Goal: Transaction & Acquisition: Book appointment/travel/reservation

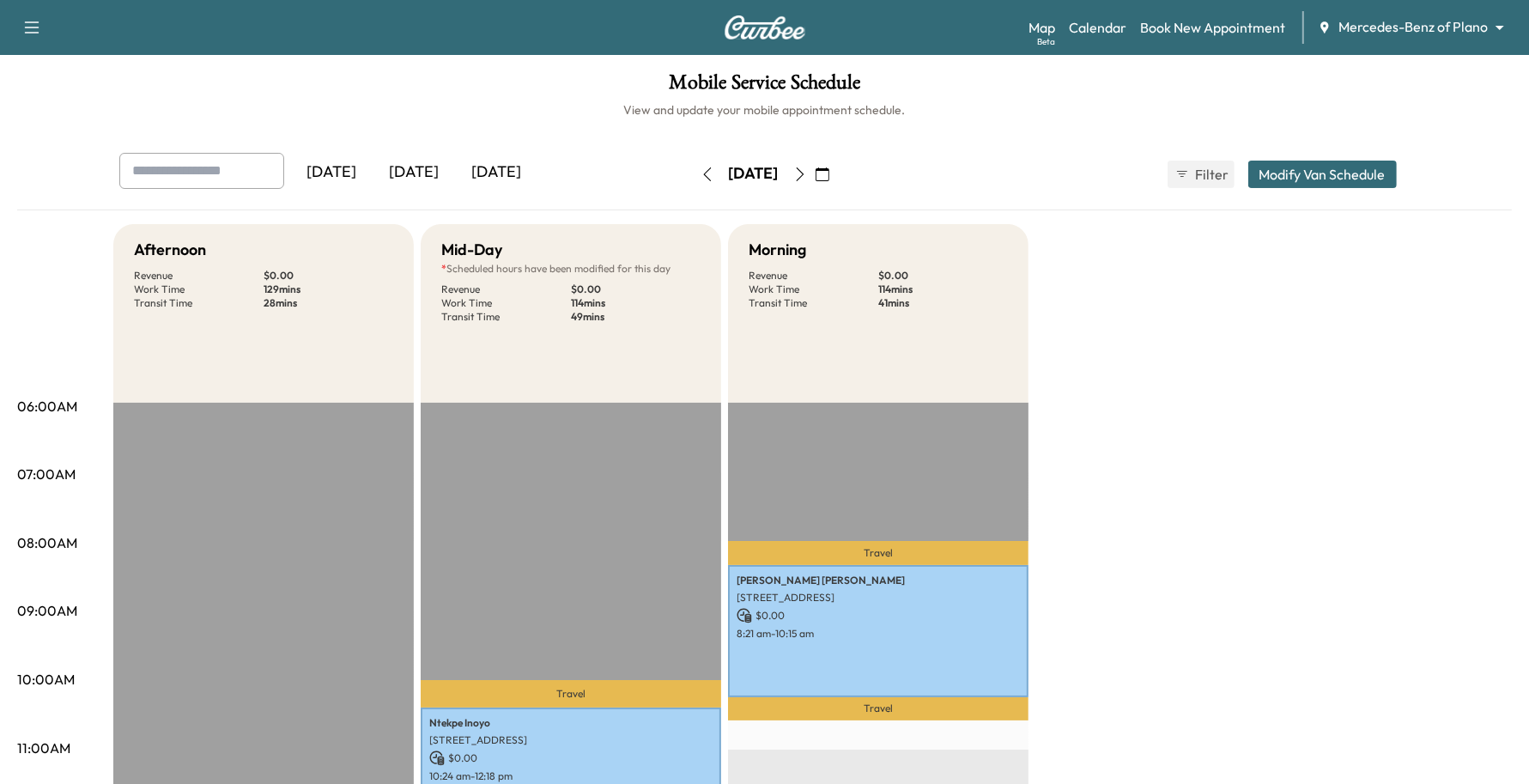
click at [1449, 37] on div "Mercedes-Benz of Plano ******** ​" at bounding box center [1416, 28] width 198 height 21
click at [1453, 18] on body "Support Log Out Map Beta Calendar Book New Appointment Mercedes-Benz of Plano *…" at bounding box center [764, 392] width 1529 height 784
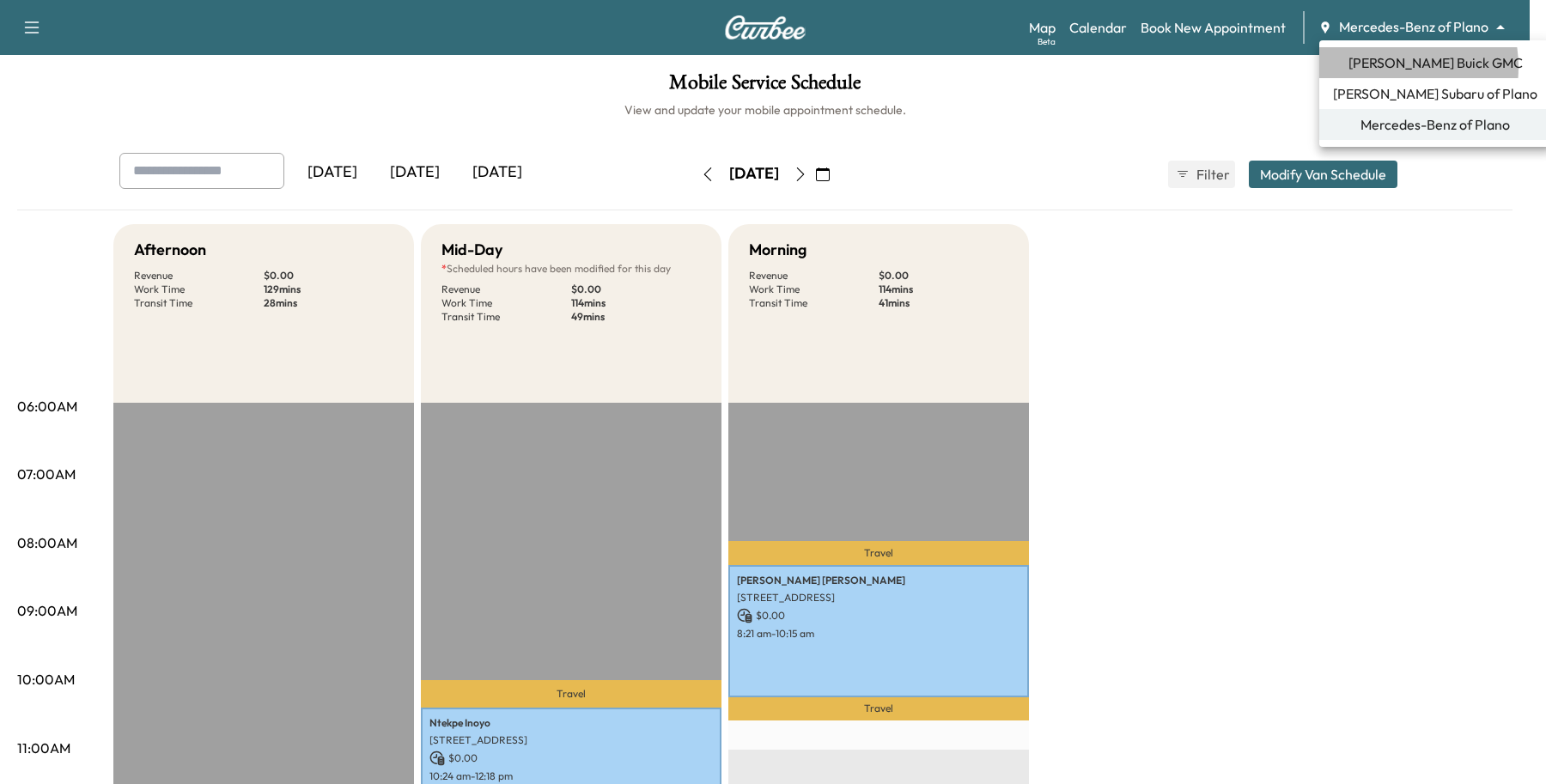
click at [1380, 67] on span "Ewing Buick GMC" at bounding box center [1436, 63] width 175 height 21
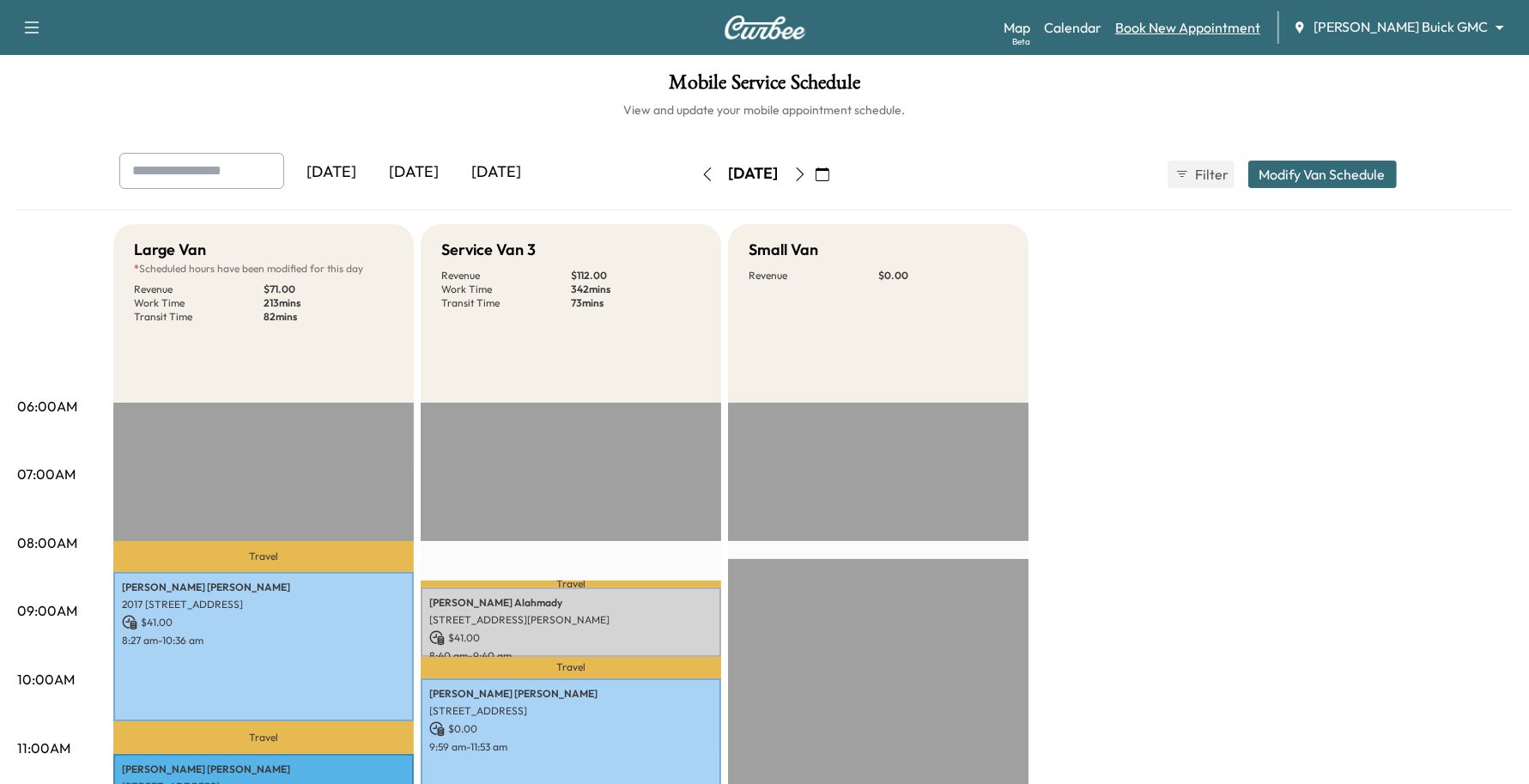
click at [1261, 21] on link "Book New Appointment" at bounding box center [1188, 28] width 145 height 21
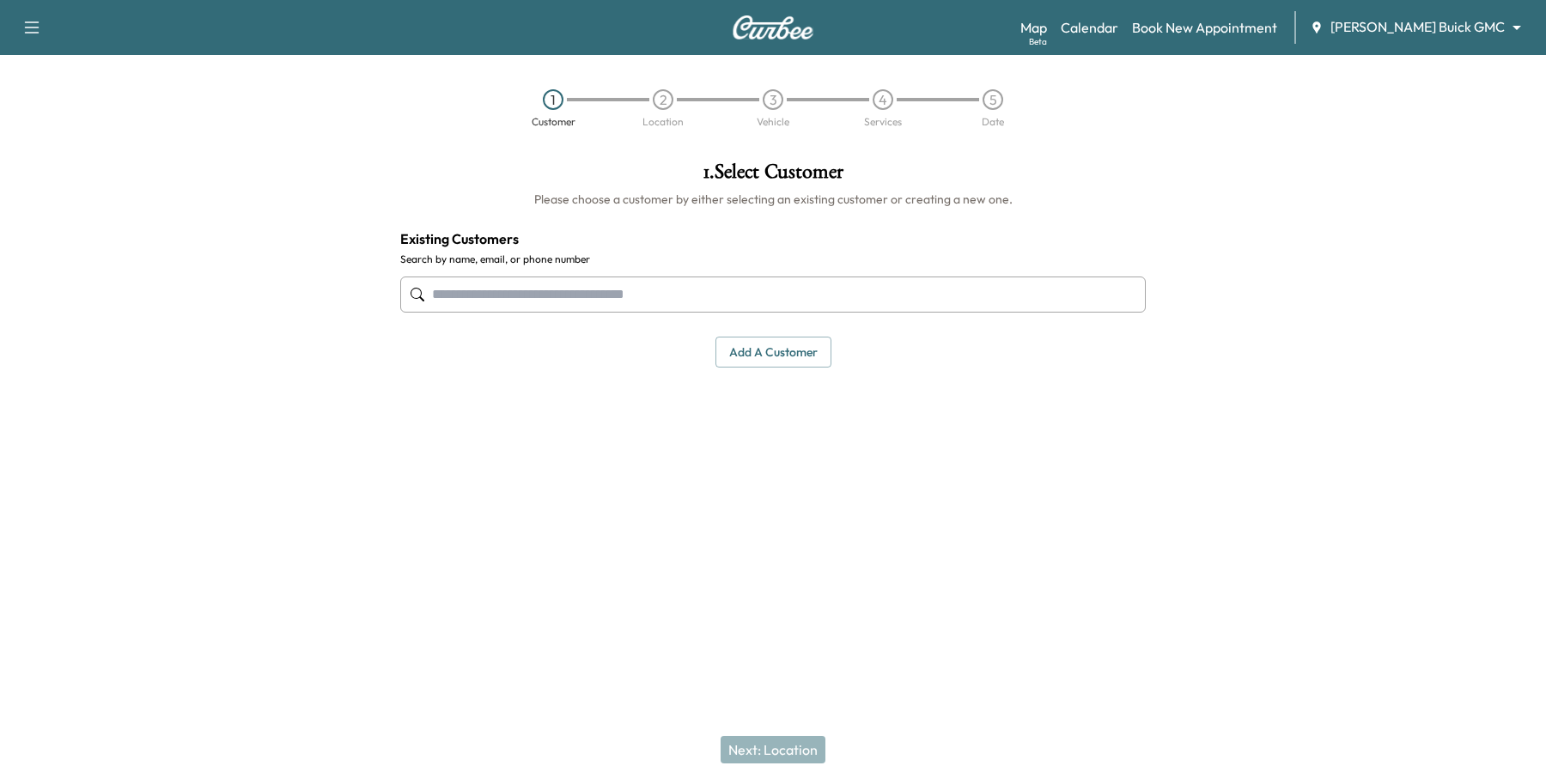
click at [705, 286] on input "text" at bounding box center [773, 295] width 745 height 36
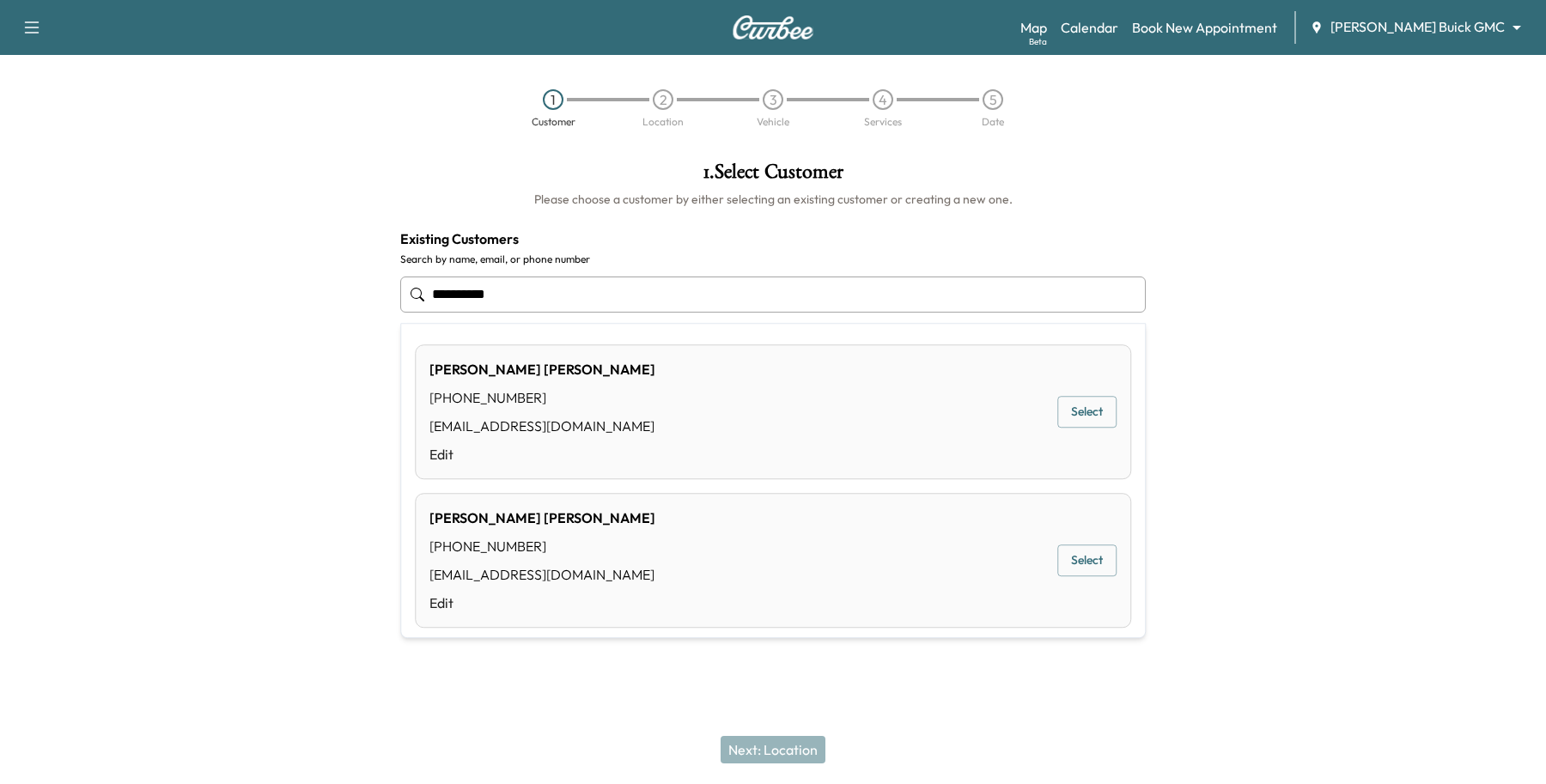
click at [1083, 413] on button "Select" at bounding box center [1087, 412] width 59 height 32
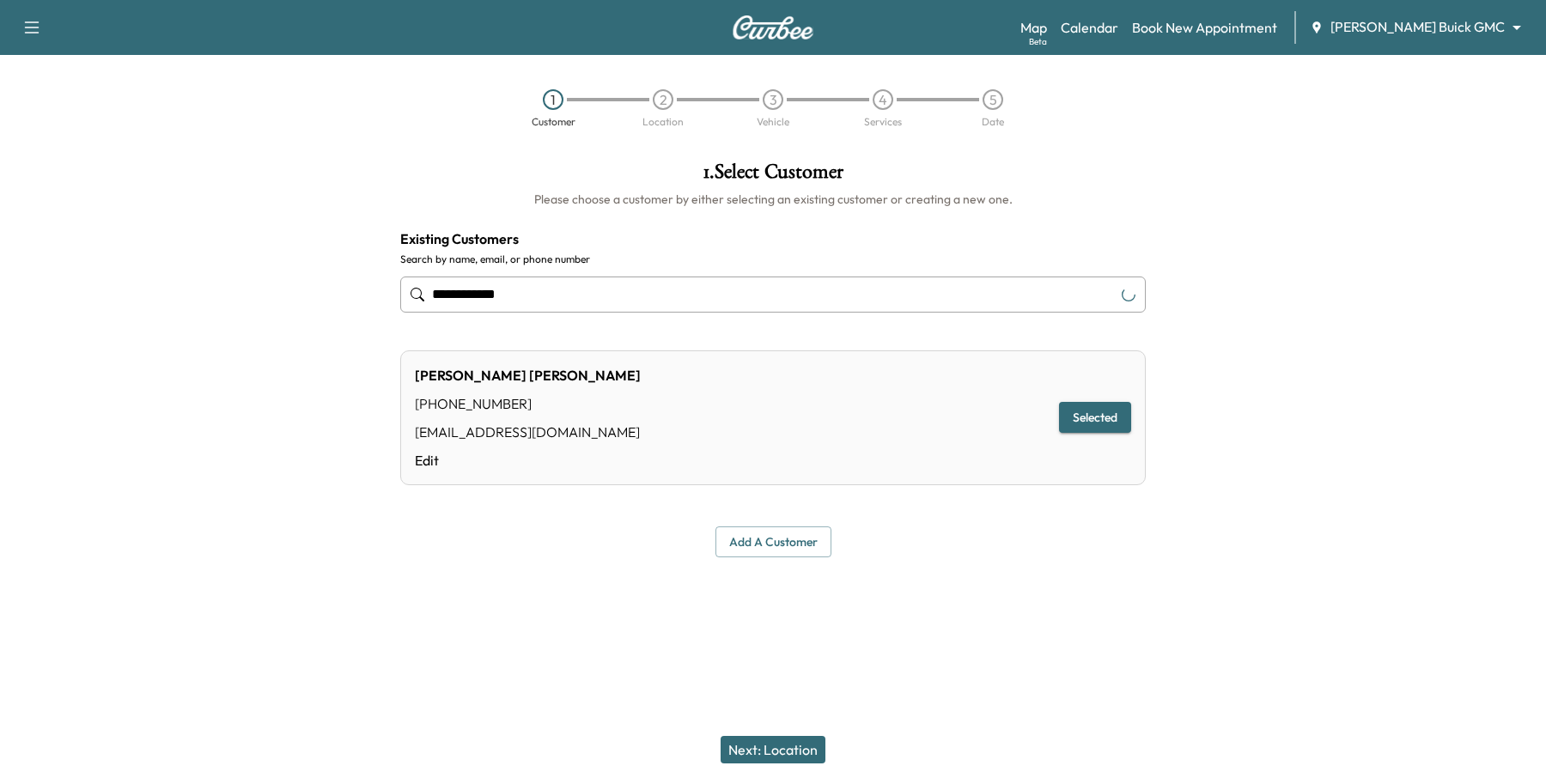
type input "**********"
click at [795, 747] on button "Next: Location" at bounding box center [773, 750] width 105 height 28
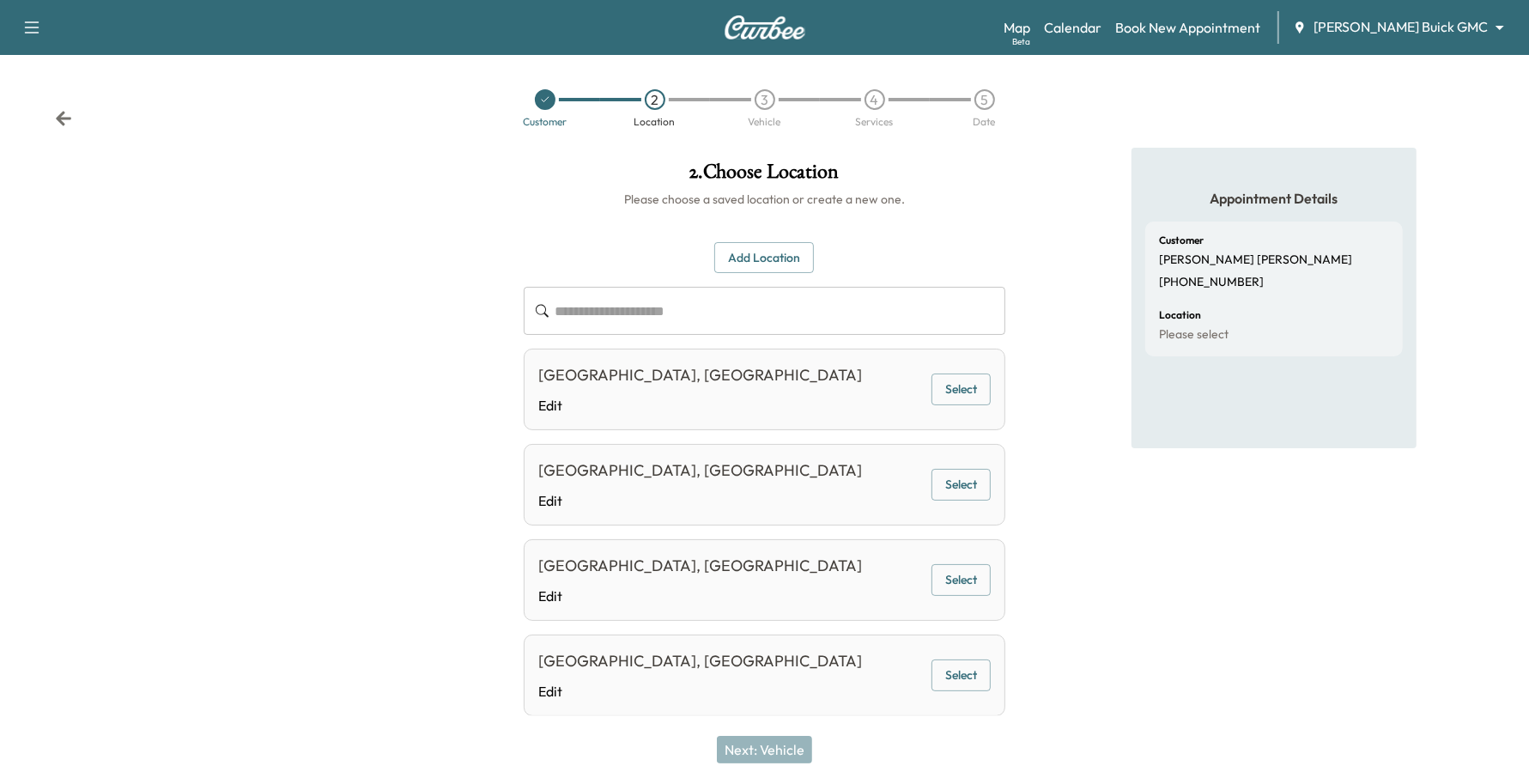
click at [786, 328] on input "text" at bounding box center [781, 310] width 451 height 48
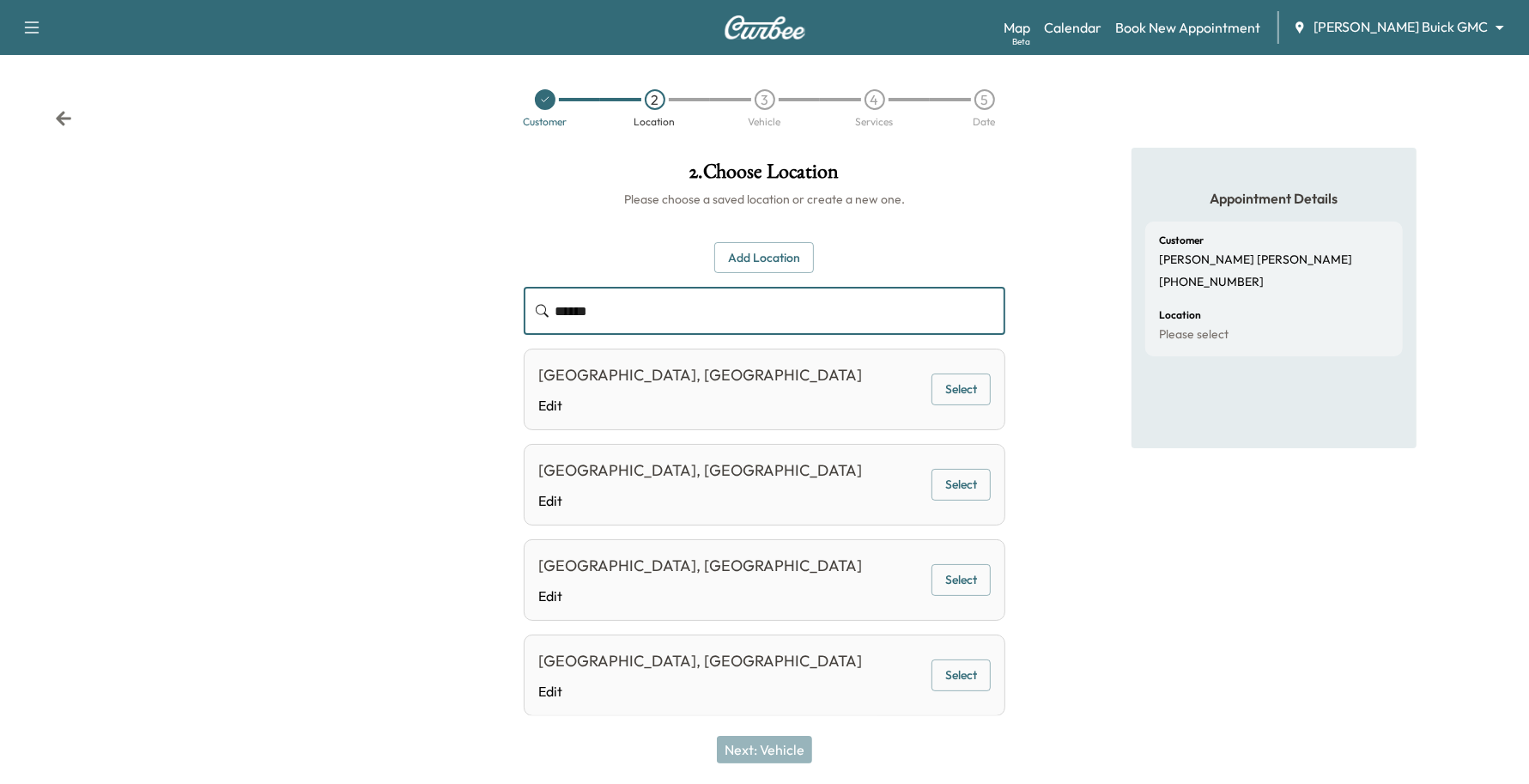
type input "******"
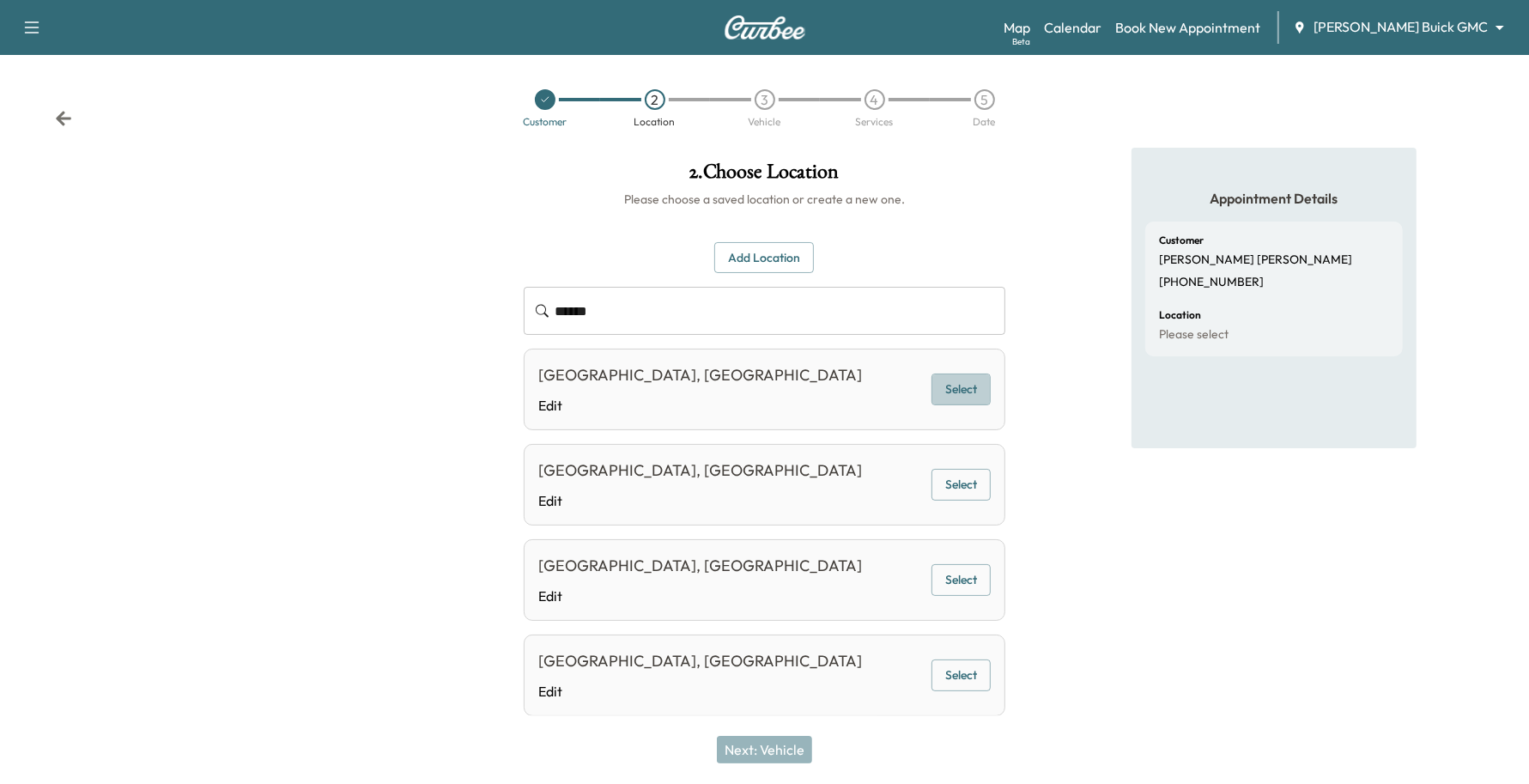
click at [962, 387] on button "Select" at bounding box center [962, 389] width 59 height 32
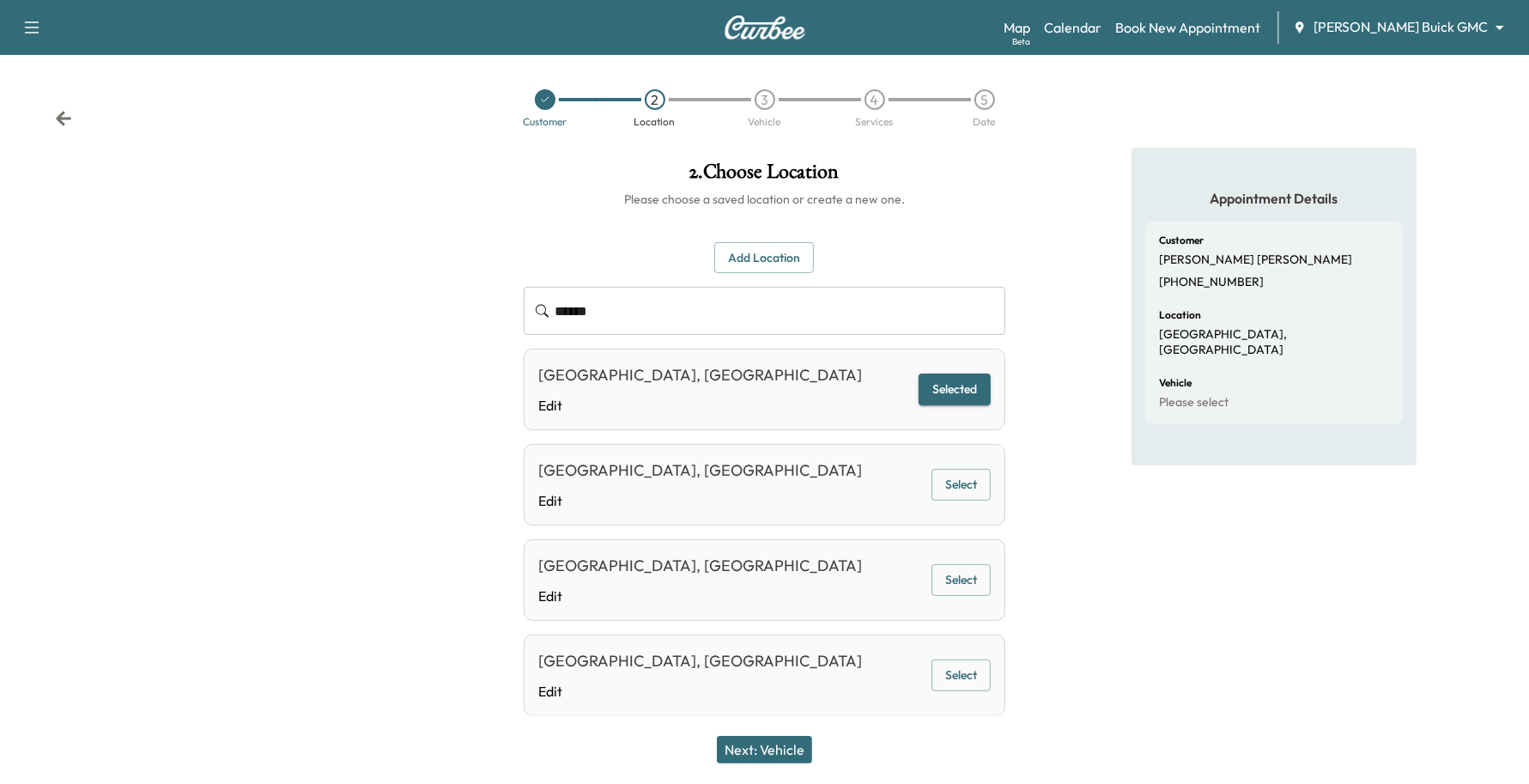
click at [787, 743] on button "Next: Vehicle" at bounding box center [765, 750] width 96 height 28
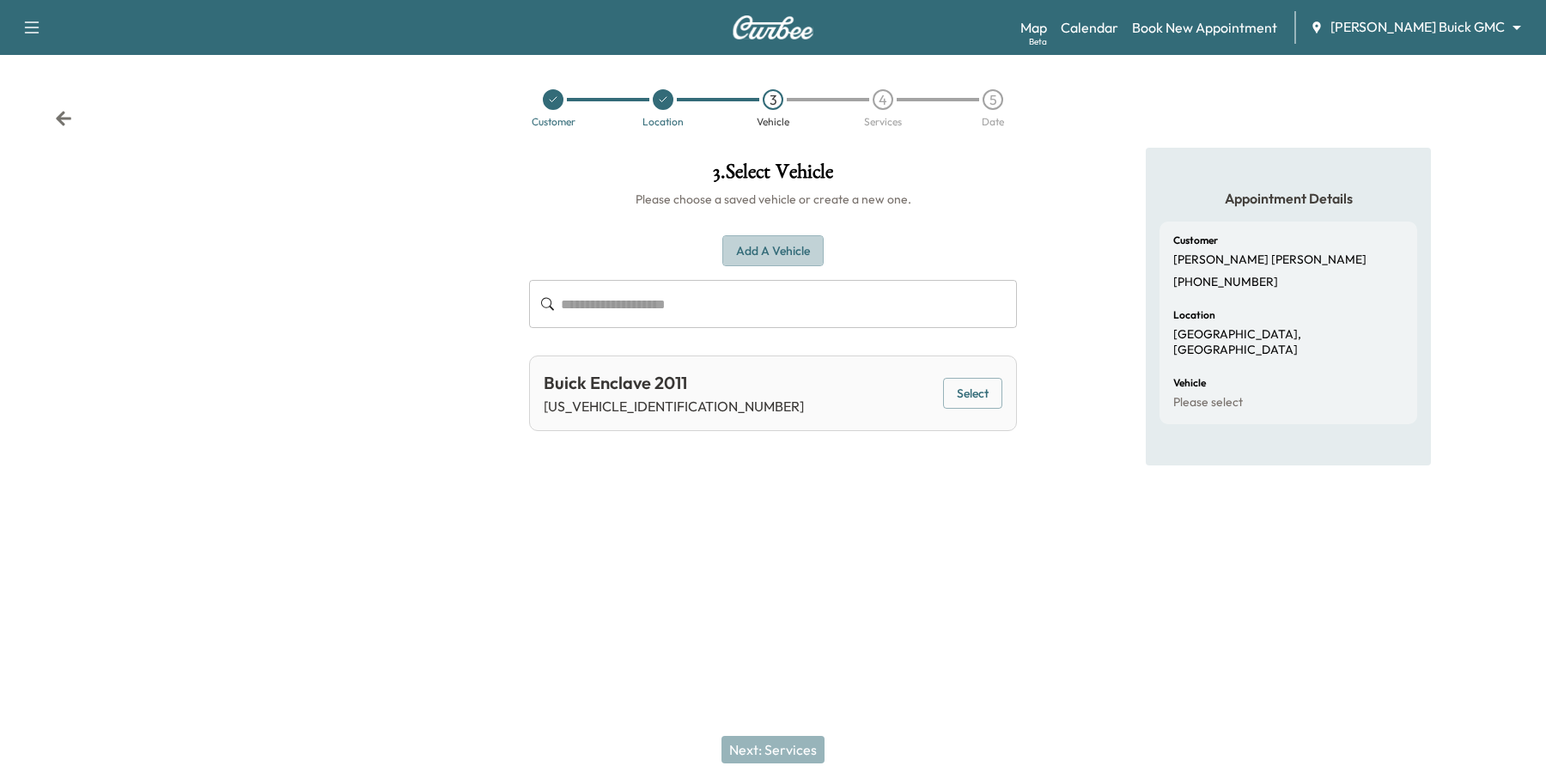
click at [771, 242] on button "Add a Vehicle" at bounding box center [773, 250] width 101 height 32
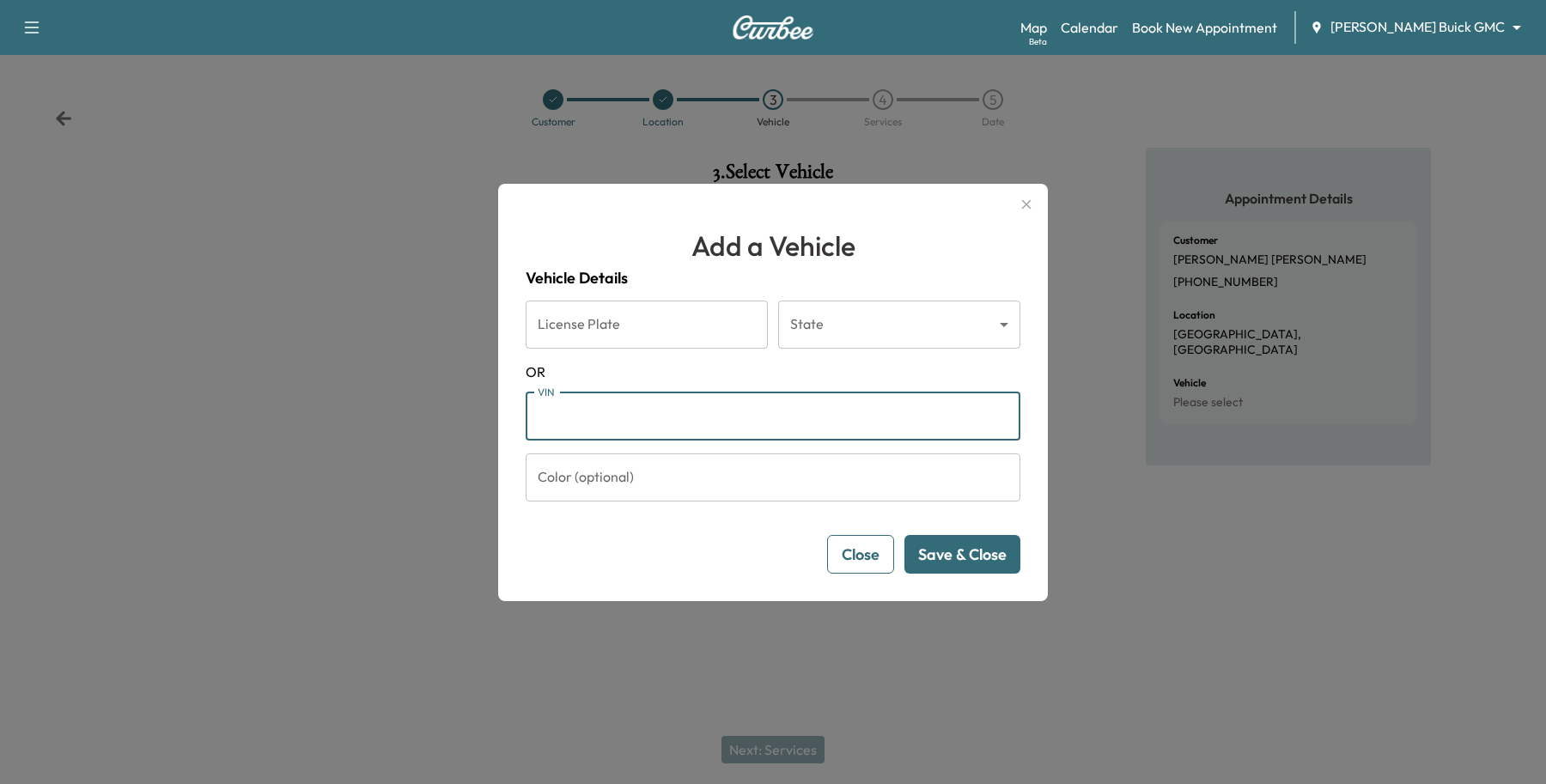
click at [641, 410] on input "VIN" at bounding box center [773, 416] width 495 height 48
paste input "**********"
type input "**********"
click at [971, 554] on button "Save & Close" at bounding box center [962, 554] width 116 height 38
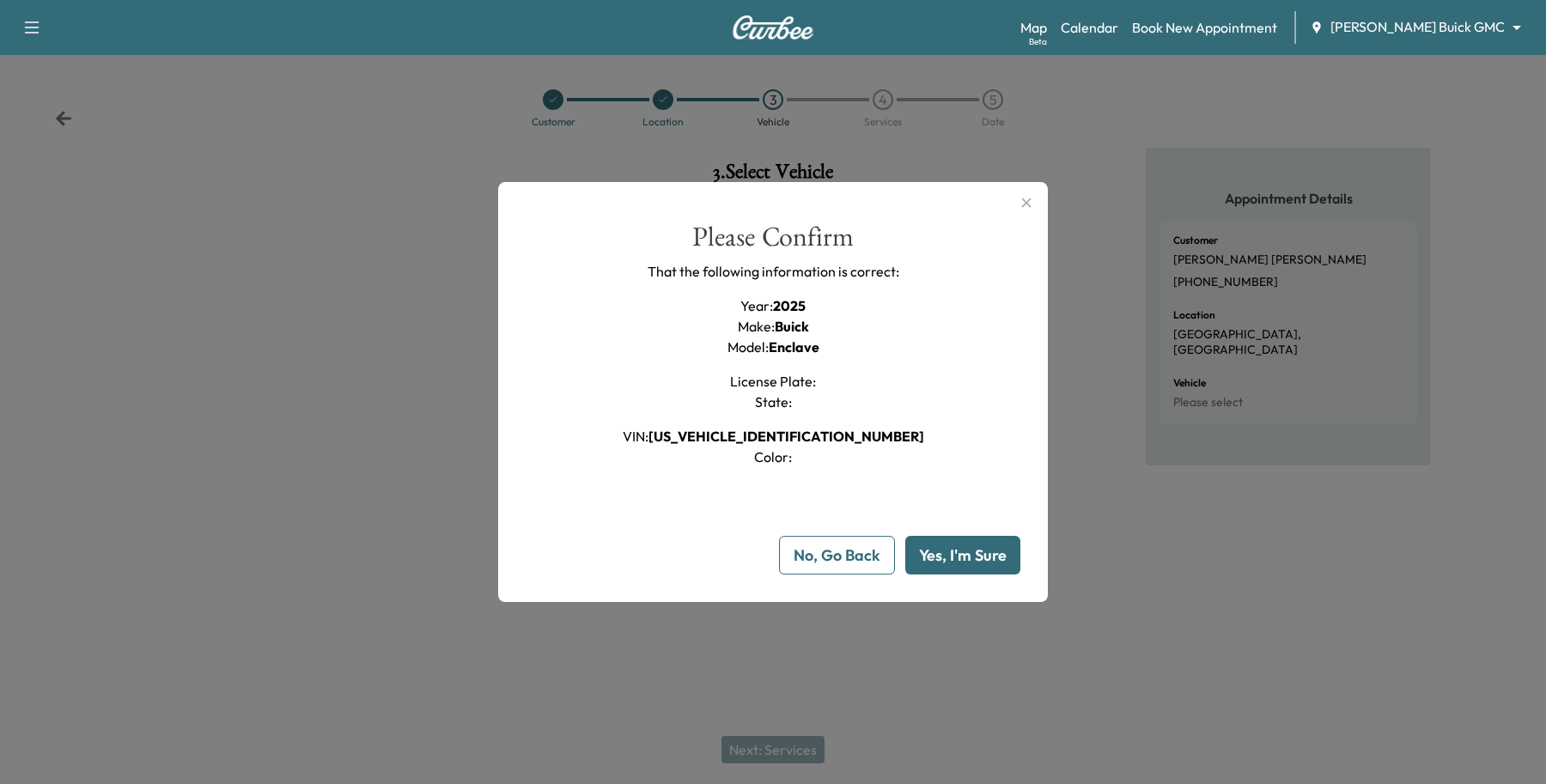
click at [971, 549] on button "Yes, I'm Sure" at bounding box center [963, 555] width 115 height 38
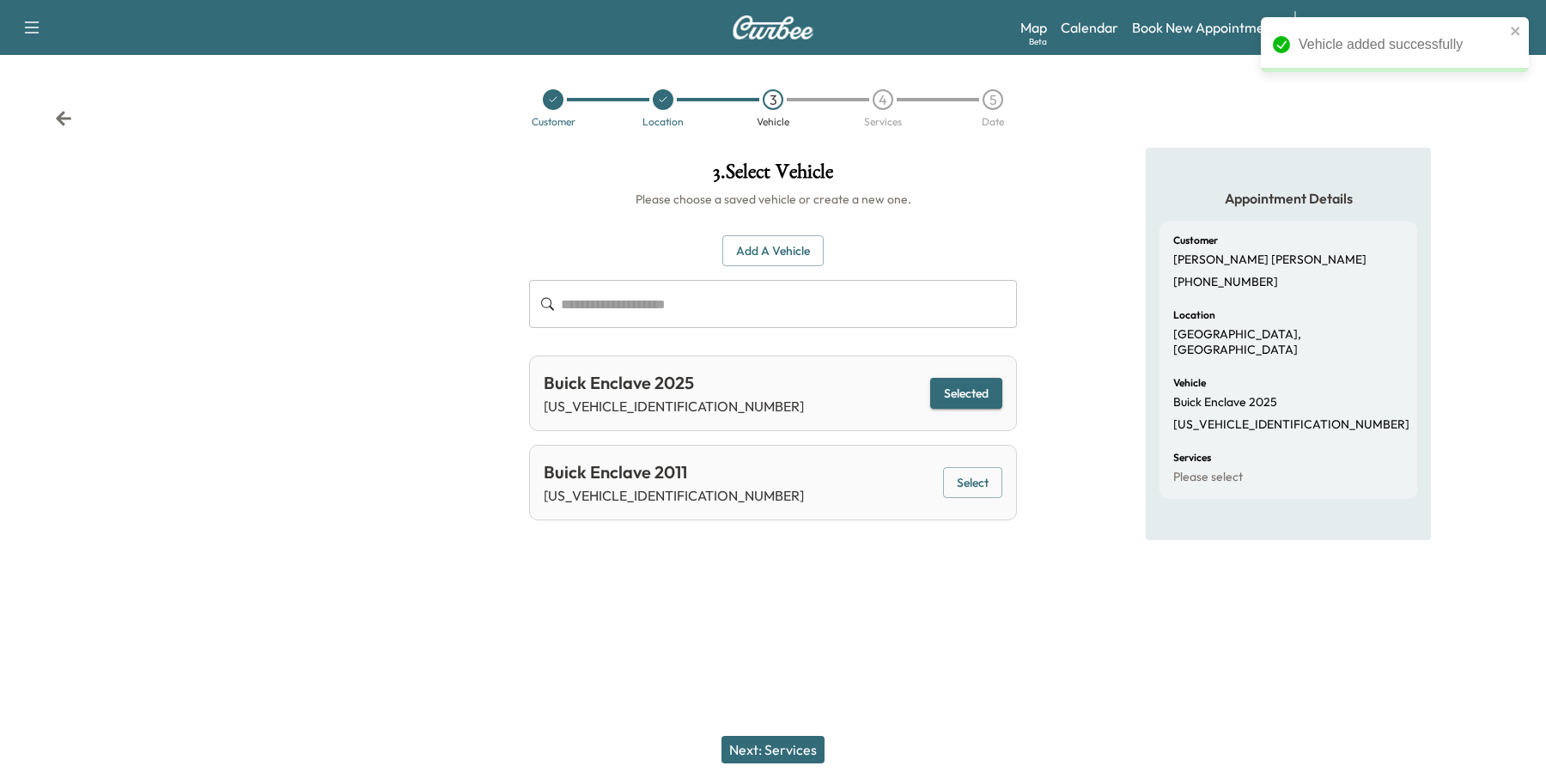
click at [779, 736] on button "Next: Services" at bounding box center [773, 750] width 103 height 28
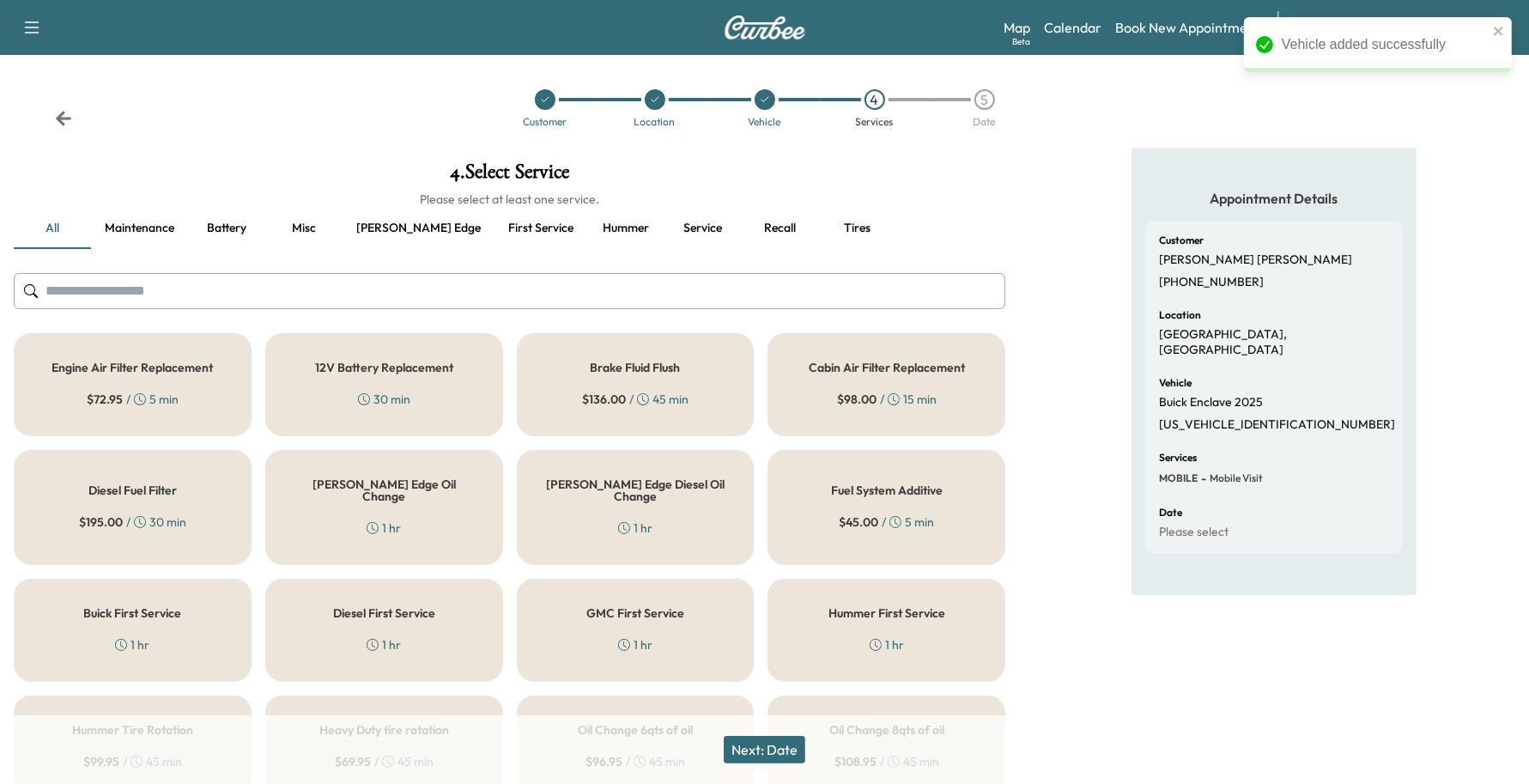
click at [430, 500] on div "Ewing Edge Oil Change 1 hr" at bounding box center [384, 507] width 238 height 115
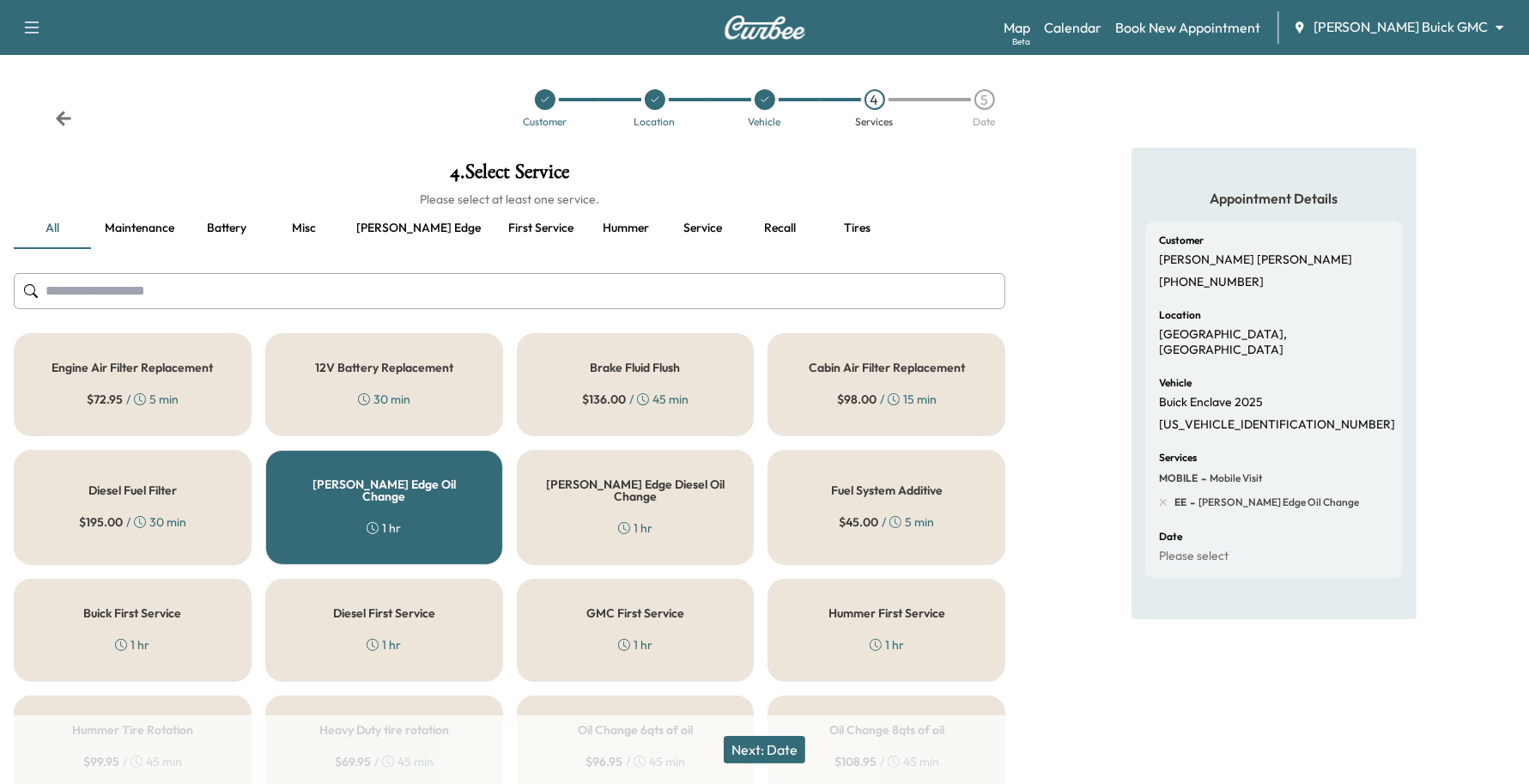
click at [554, 628] on div "GMC First Service 1 hr" at bounding box center [635, 630] width 238 height 103
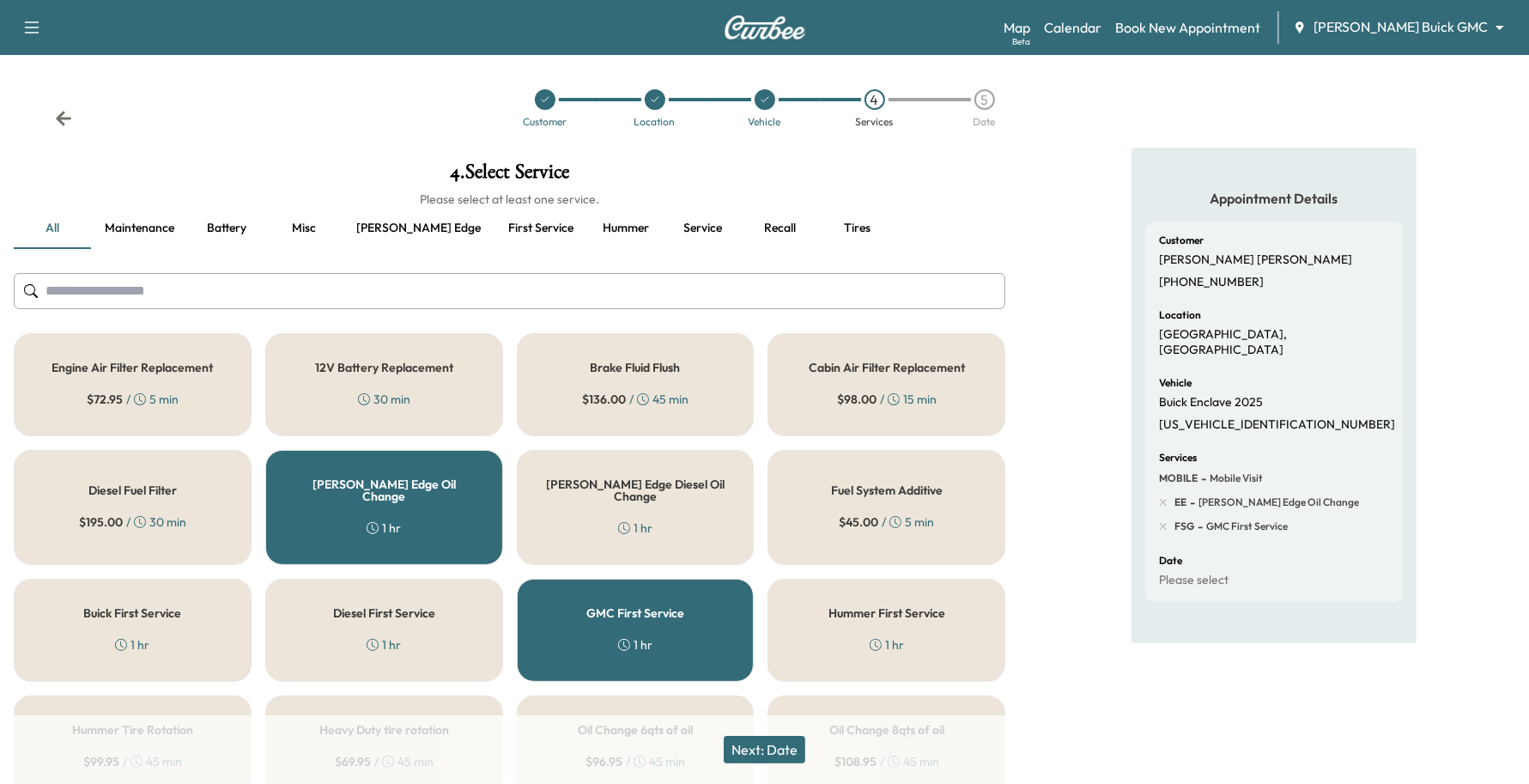
click at [405, 491] on div "Ewing Edge Oil Change 1 hr" at bounding box center [384, 507] width 238 height 115
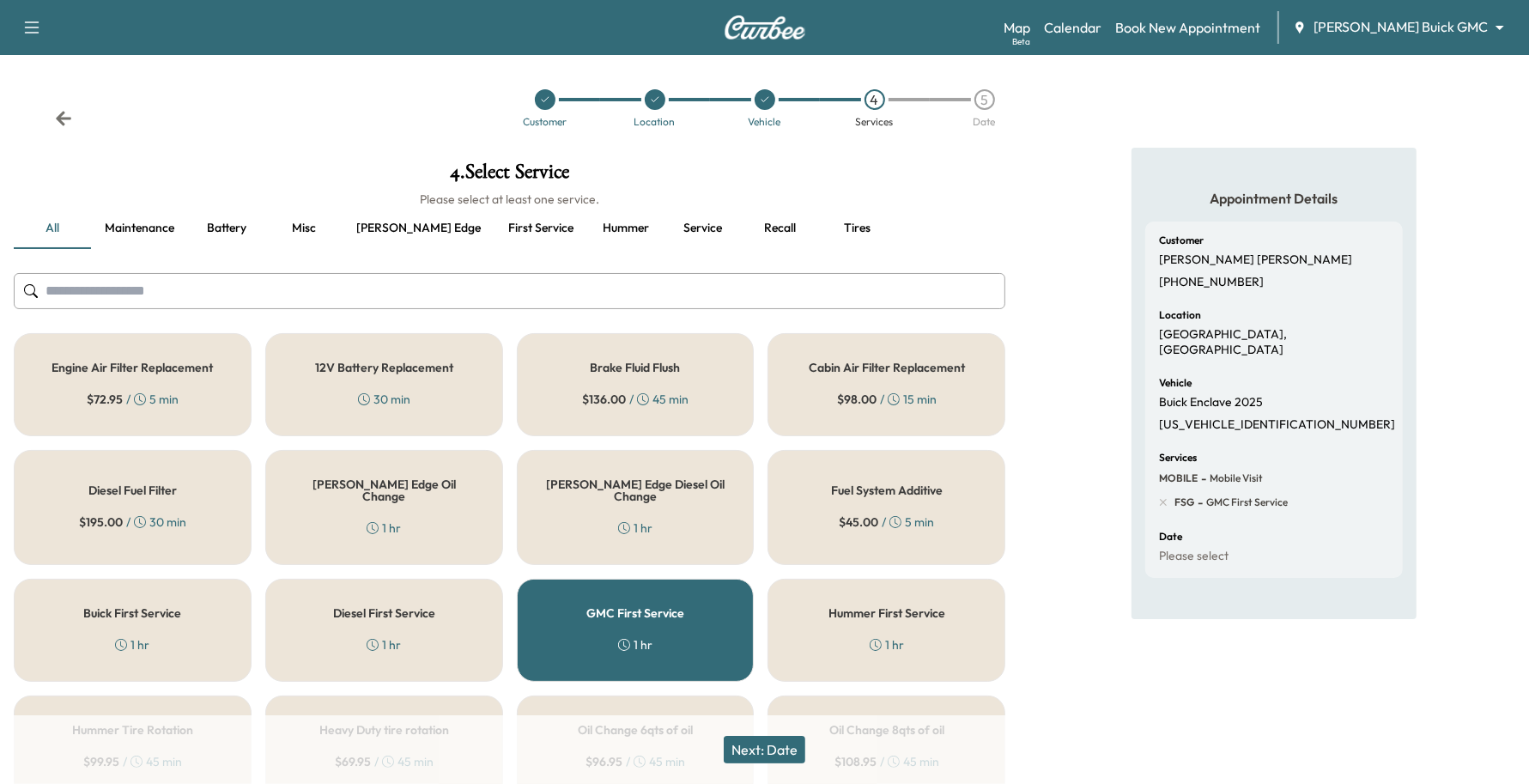
click at [782, 755] on button "Next: Date" at bounding box center [764, 750] width 81 height 28
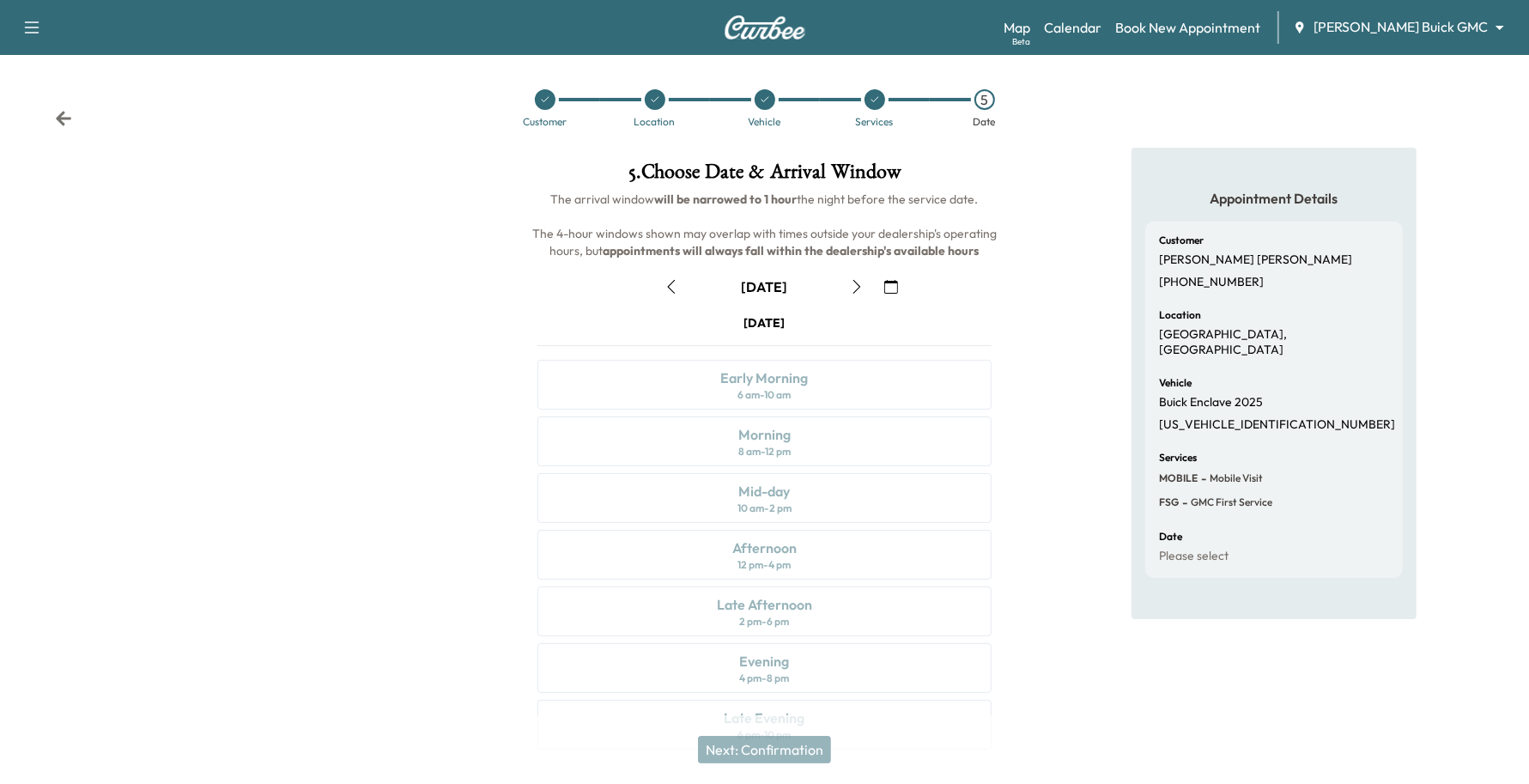
click at [881, 281] on button "button" at bounding box center [891, 286] width 30 height 28
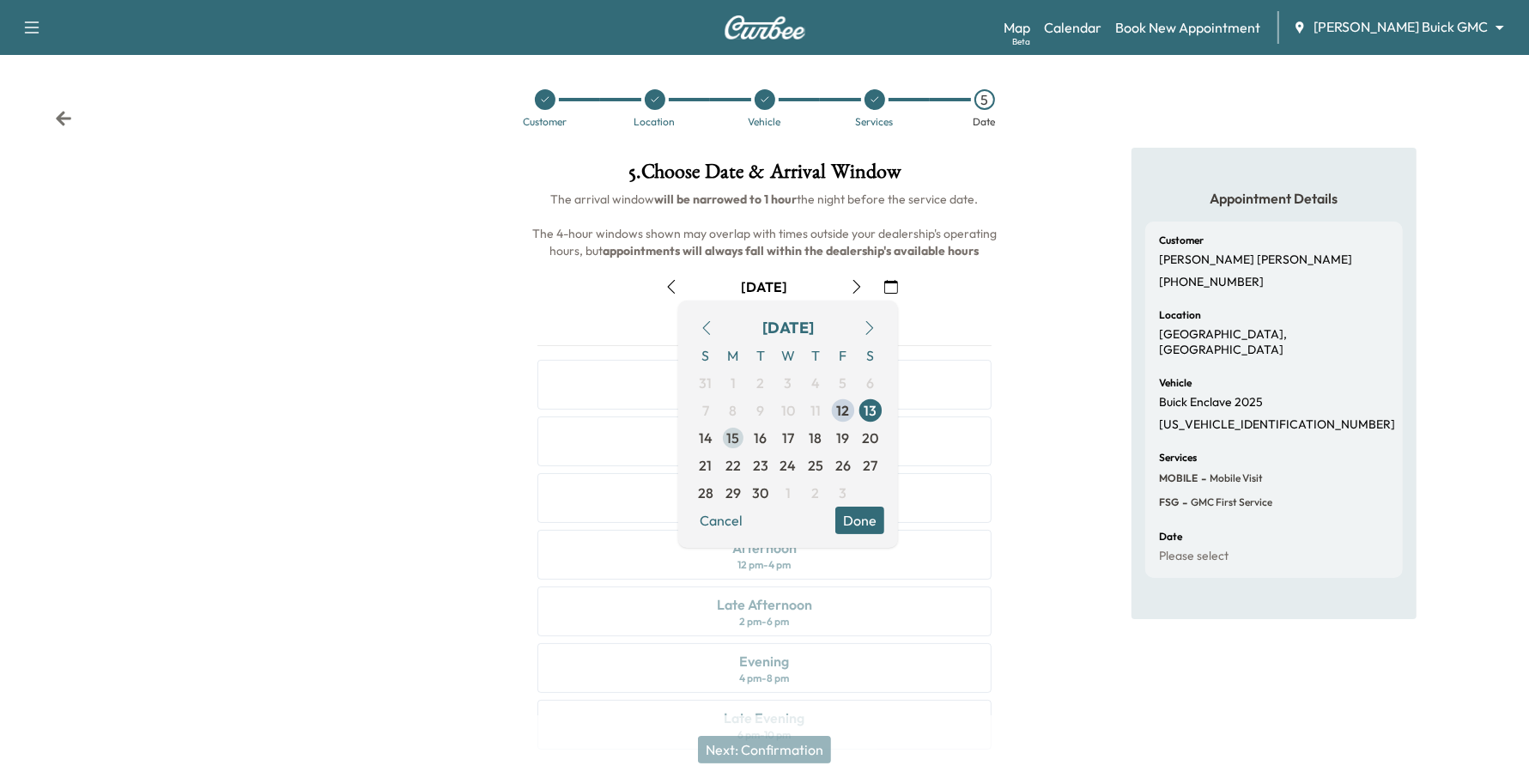
click at [739, 435] on span "15" at bounding box center [733, 438] width 12 height 21
click at [873, 520] on button "Done" at bounding box center [860, 519] width 49 height 28
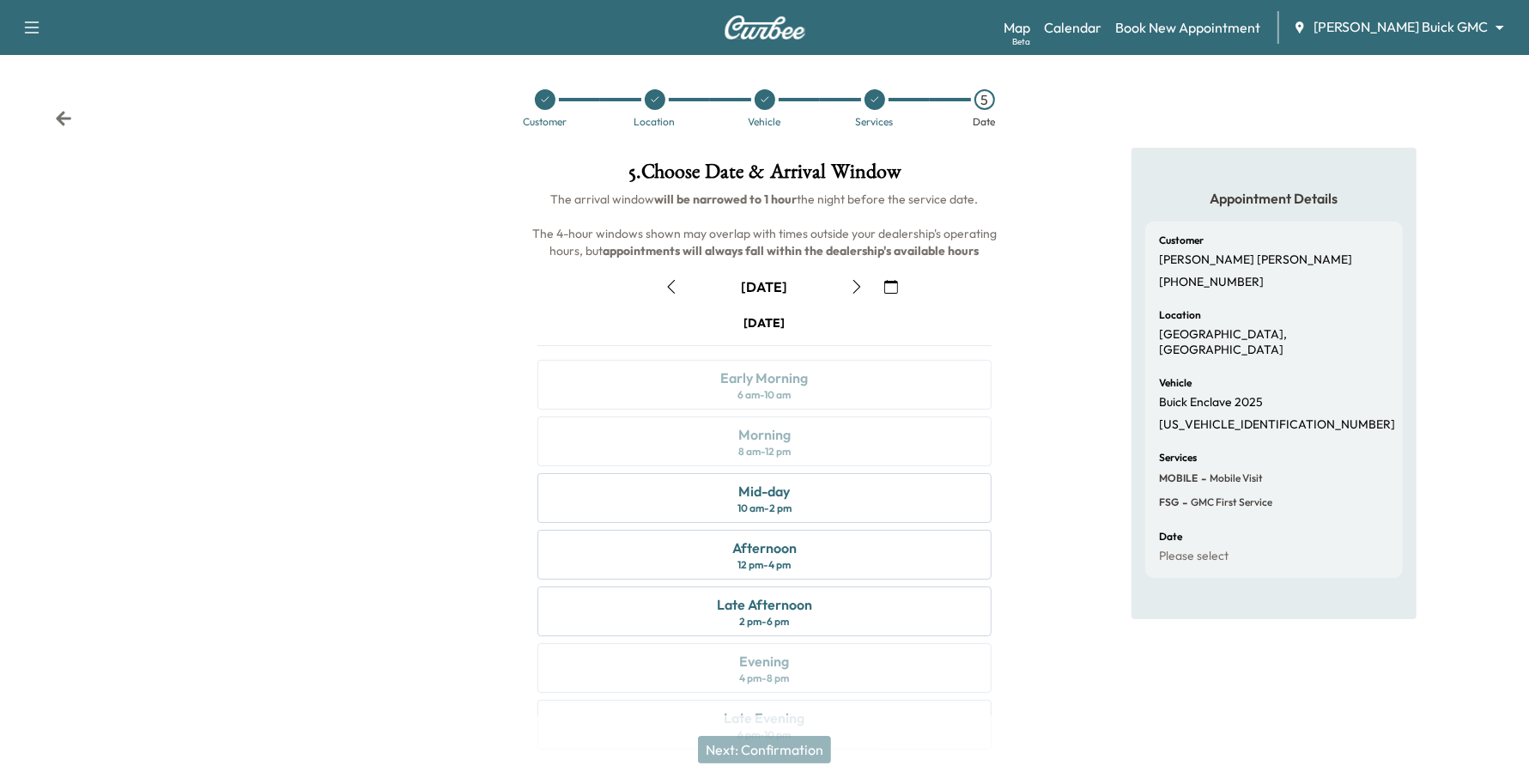
click at [856, 293] on icon "button" at bounding box center [857, 286] width 13 height 13
click at [954, 449] on div "Morning 8 am - 12 pm" at bounding box center [765, 441] width 456 height 50
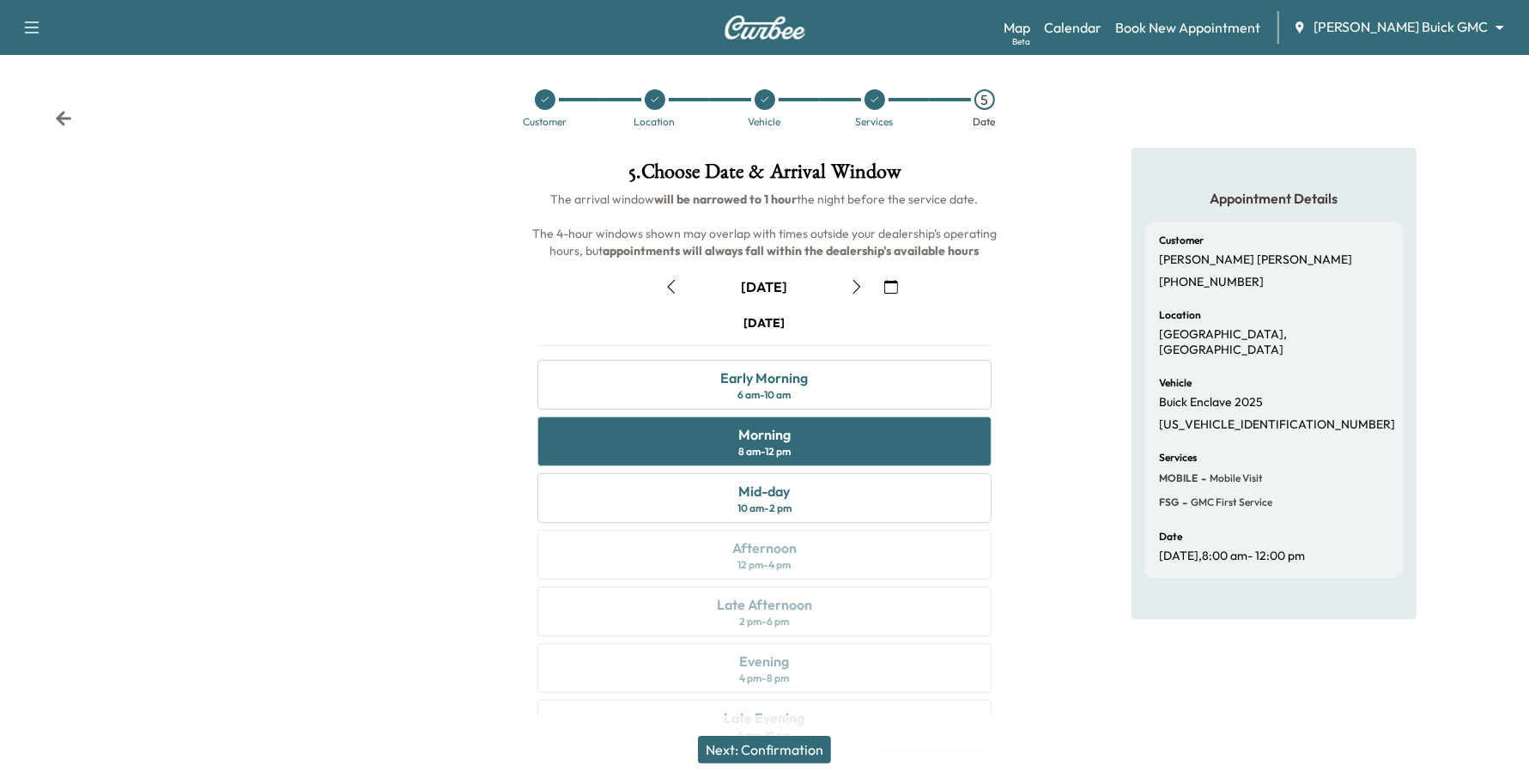
click at [800, 747] on button "Next: Confirmation" at bounding box center [764, 750] width 133 height 28
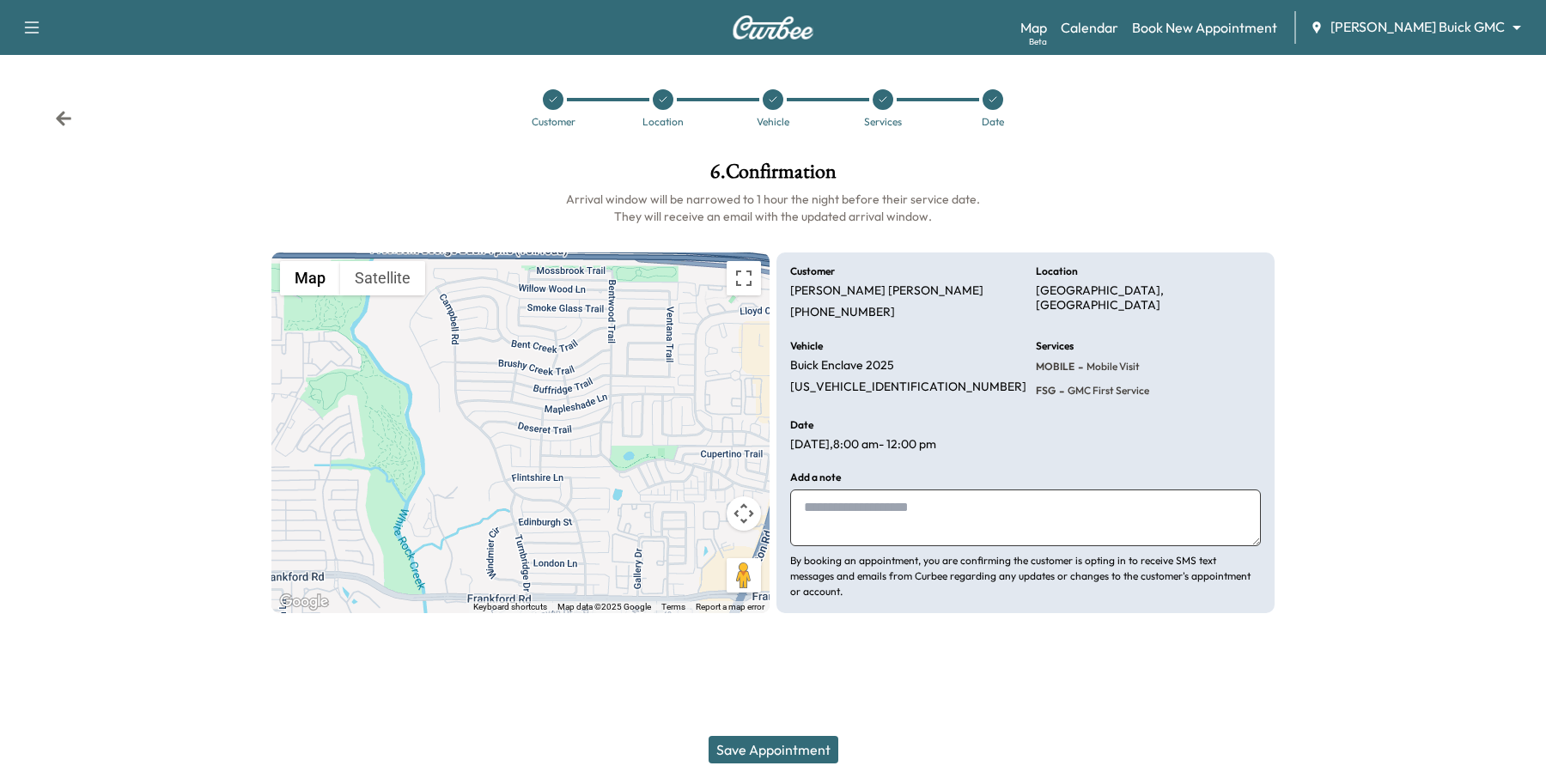
click at [825, 750] on button "Save Appointment" at bounding box center [774, 750] width 130 height 28
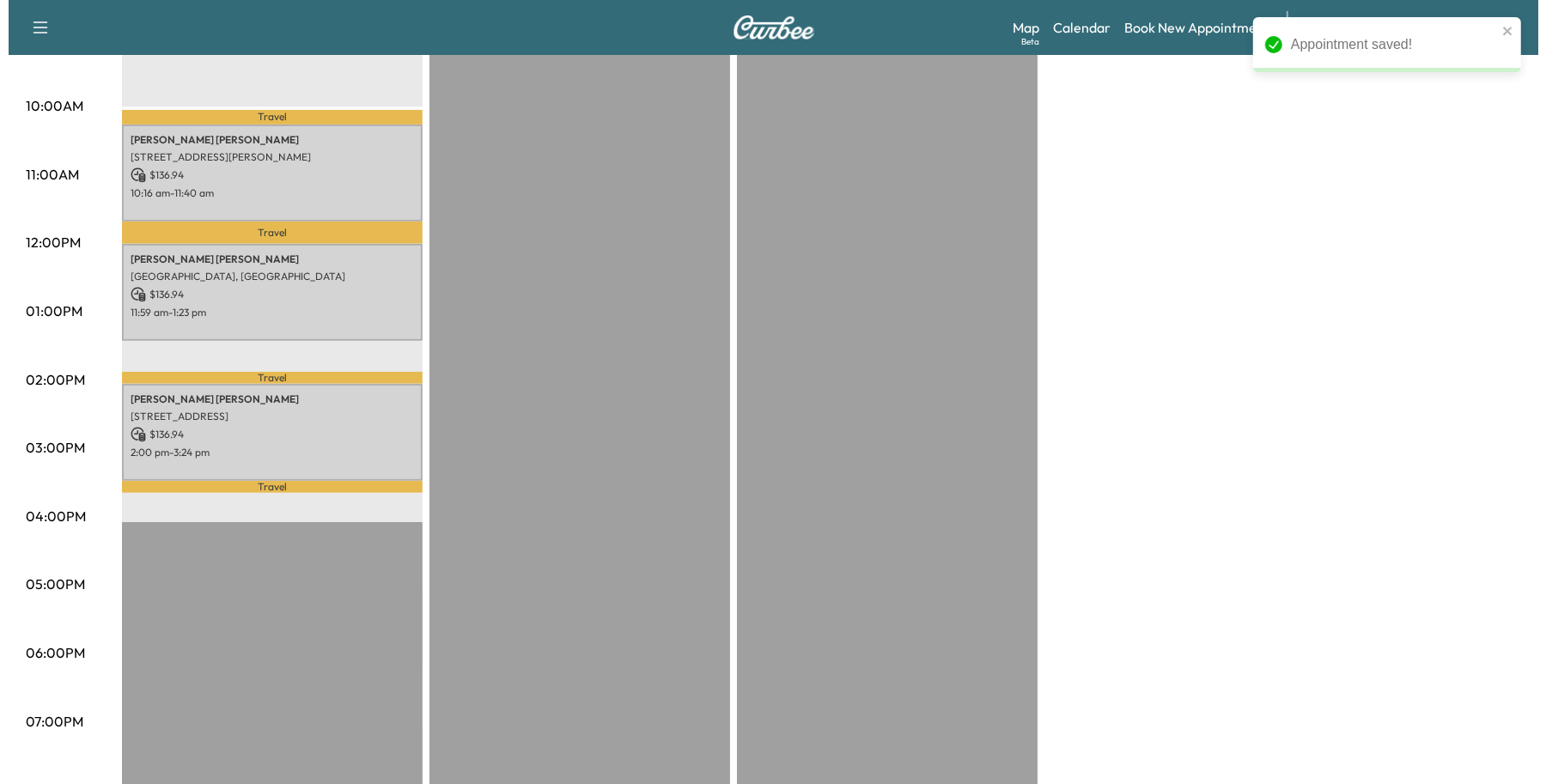
scroll to position [537, 0]
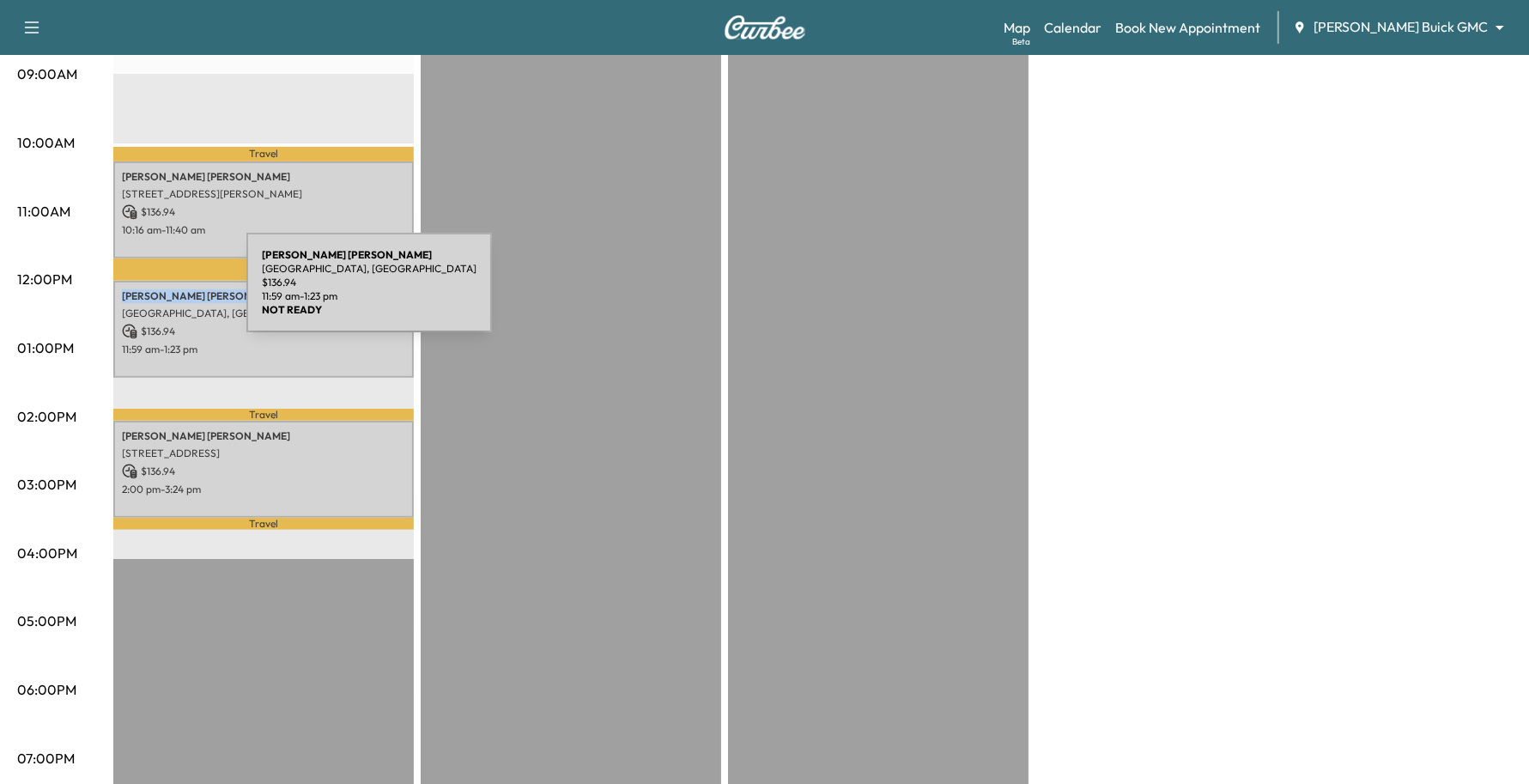
drag, startPoint x: 192, startPoint y: 287, endPoint x: 117, endPoint y: 293, distance: 75.2
click at [117, 293] on div "Bob Mcmullin 5726 DESERET TRL, DALLAS, TX 75252, USA $ 136.94 11:59 am - 1:23 pm" at bounding box center [264, 329] width 301 height 97
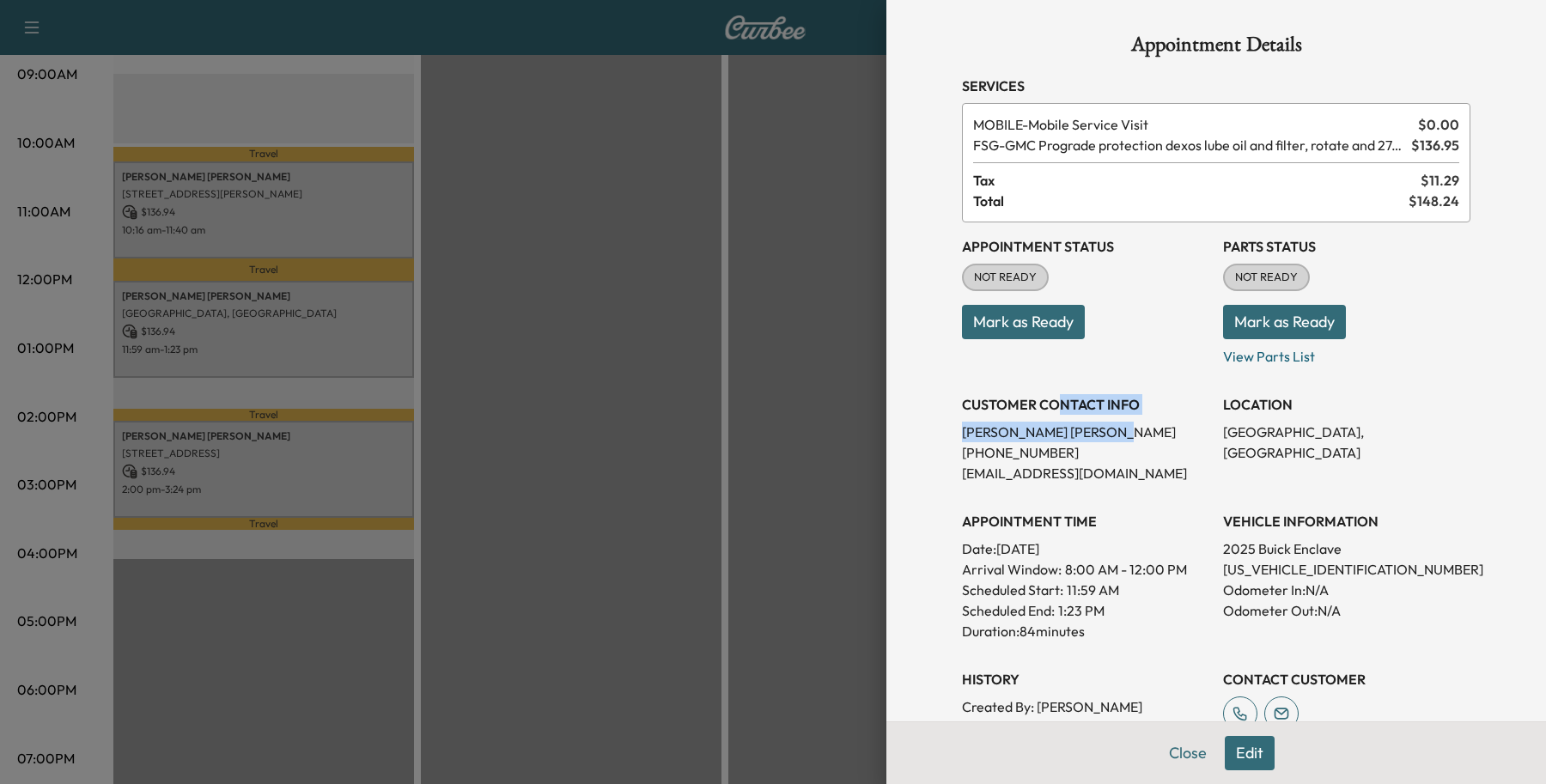
drag, startPoint x: 123, startPoint y: 294, endPoint x: 1038, endPoint y: 417, distance: 923.2
click at [1038, 417] on div "CUSTOMER CONTACT INFO Bob Mcmullin (214) 675-7589 mcmullin1@aol.com" at bounding box center [1085, 432] width 247 height 103
click at [1038, 423] on p "Bob Mcmullin" at bounding box center [1085, 432] width 247 height 21
drag, startPoint x: 1035, startPoint y: 439, endPoint x: 945, endPoint y: 436, distance: 90.0
click at [945, 436] on div "Appointment Details Services MOBILE - Mobile Service Visit $ 0.00 FSG - GMC Pro…" at bounding box center [1215, 494] width 549 height 988
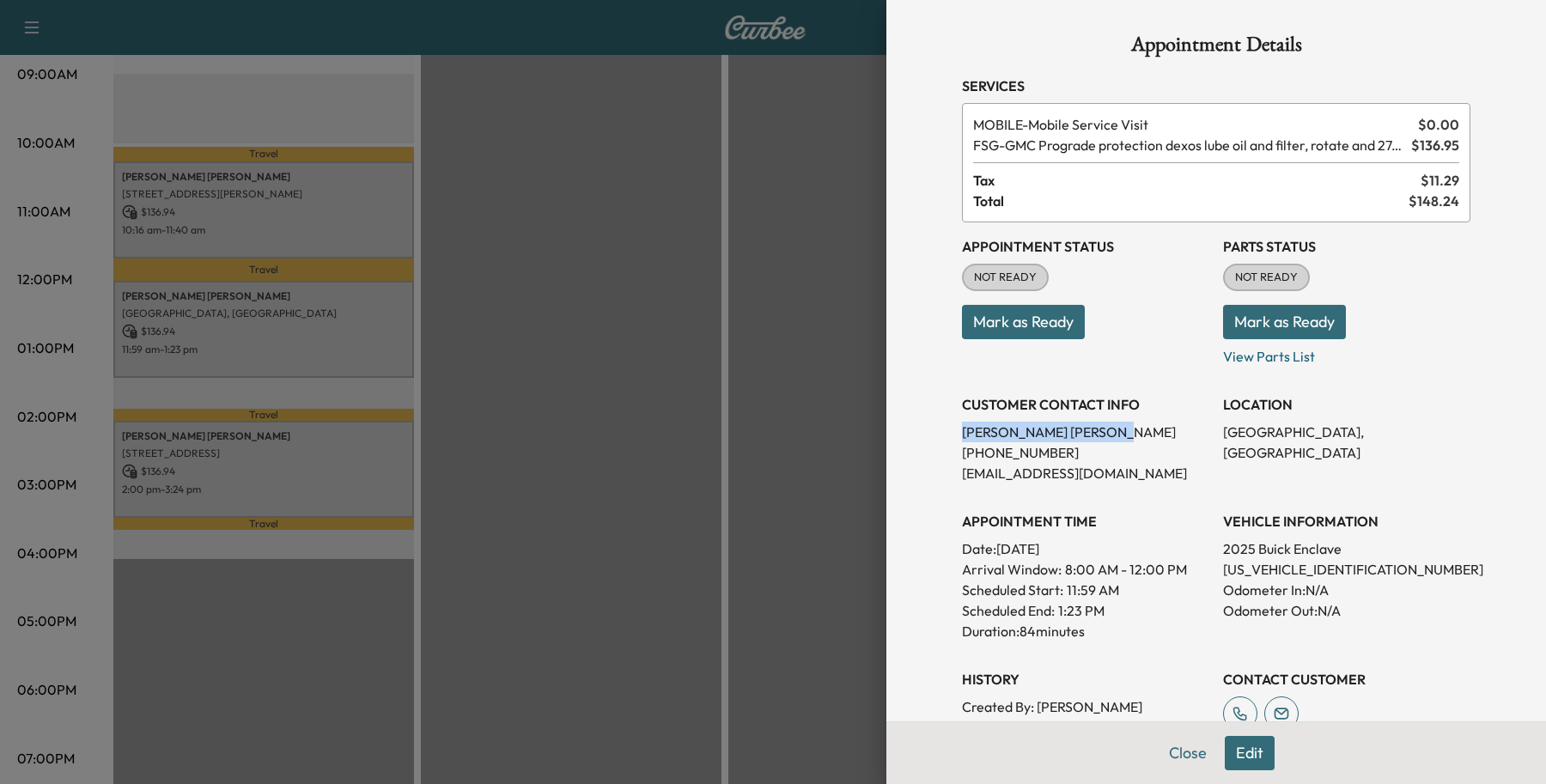
copy p "Bob Mcmullin"
